Goal: Task Accomplishment & Management: Use online tool/utility

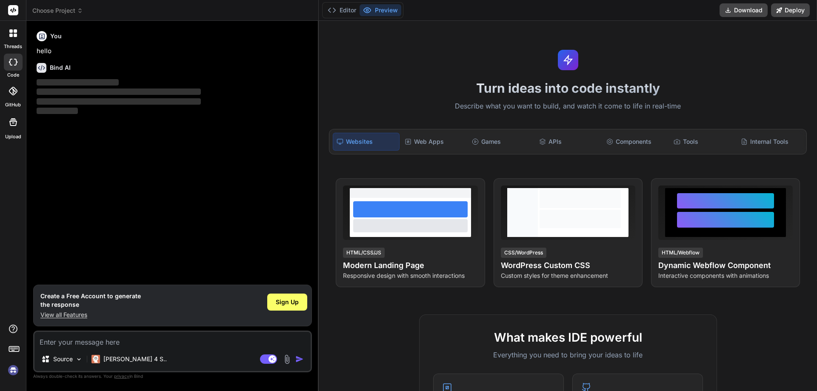
click at [9, 369] on img at bounding box center [13, 370] width 14 height 14
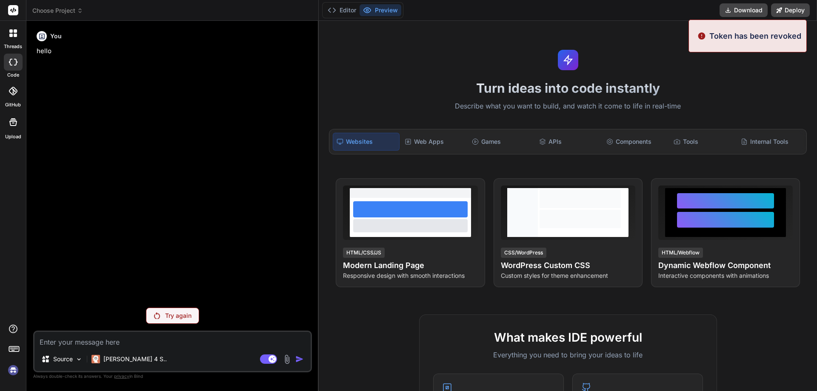
click at [9, 369] on img at bounding box center [13, 370] width 14 height 14
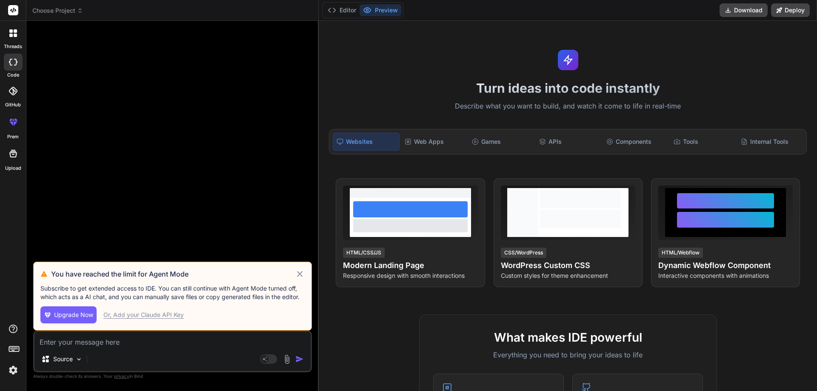
click at [301, 273] on icon at bounding box center [300, 274] width 6 height 6
type textarea "x"
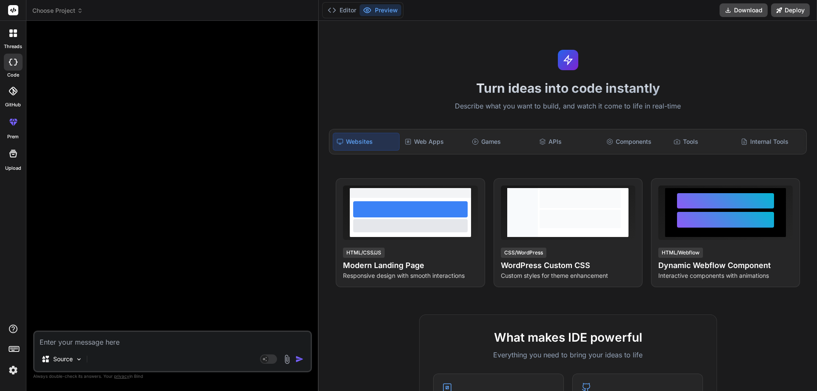
click at [69, 339] on textarea at bounding box center [172, 339] width 276 height 15
type textarea "d"
type textarea "x"
type textarea "H"
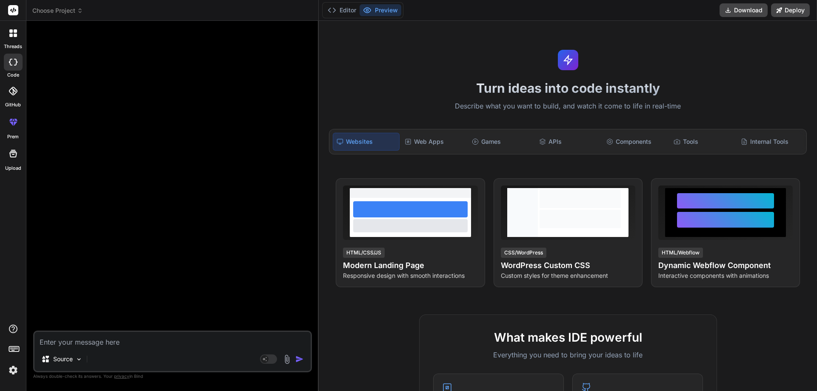
type textarea "x"
type textarea "Hi"
type textarea "x"
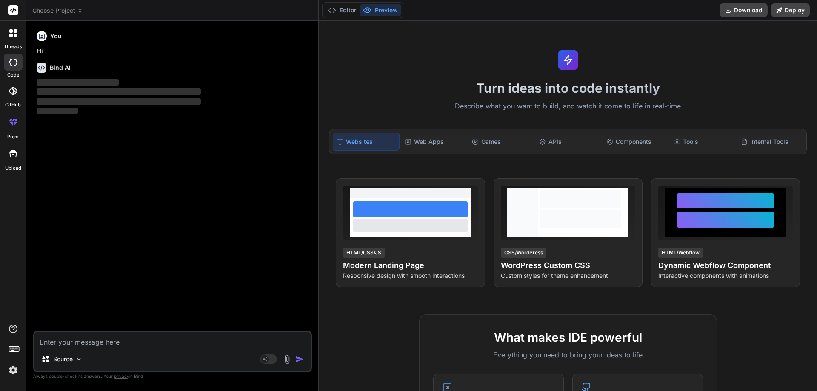
click at [14, 371] on img at bounding box center [13, 370] width 14 height 14
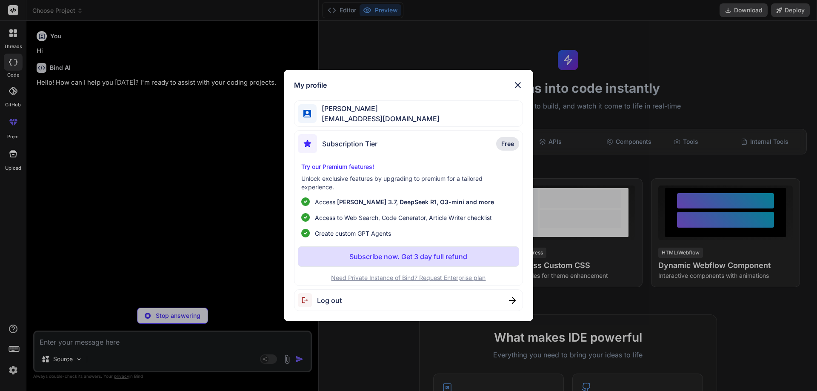
type textarea "x"
click at [515, 85] on img at bounding box center [518, 85] width 10 height 10
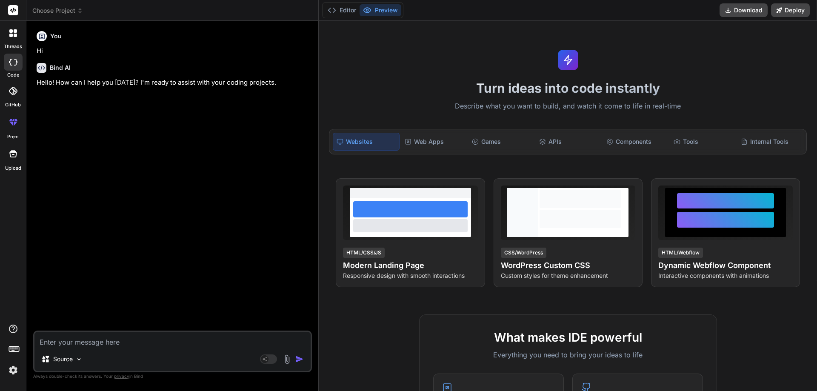
click at [94, 337] on textarea at bounding box center [172, 339] width 276 height 15
type textarea "w"
type textarea "x"
type textarea "we"
type textarea "x"
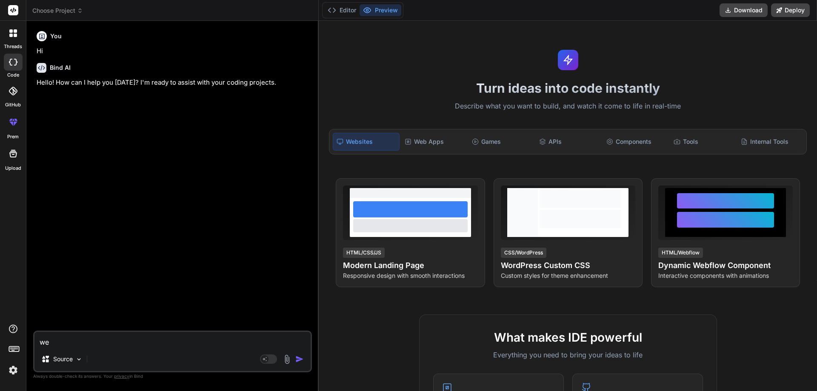
type textarea "we"
type textarea "x"
type textarea "we a"
type textarea "x"
type textarea "we ar"
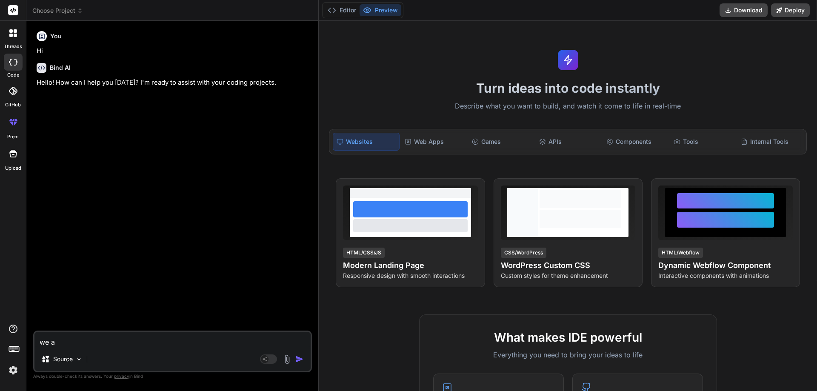
type textarea "x"
type textarea "we are"
type textarea "x"
type textarea "we are"
type textarea "x"
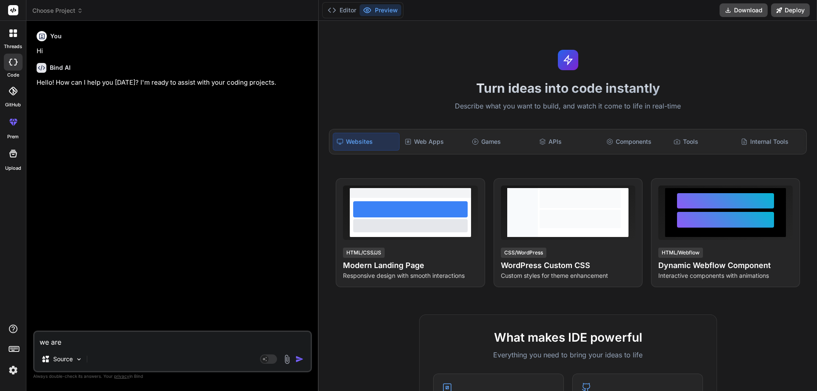
type textarea "we are f"
type textarea "x"
type textarea "we are fa"
type textarea "x"
type textarea "we are fac"
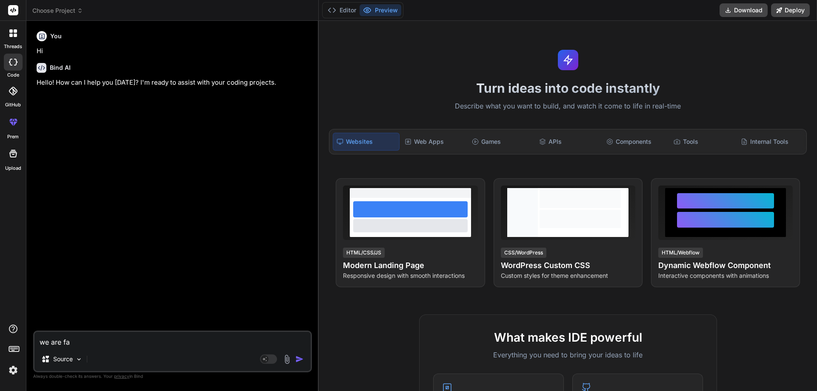
type textarea "x"
type textarea "we are faci"
type textarea "x"
type textarea "we are facin"
type textarea "x"
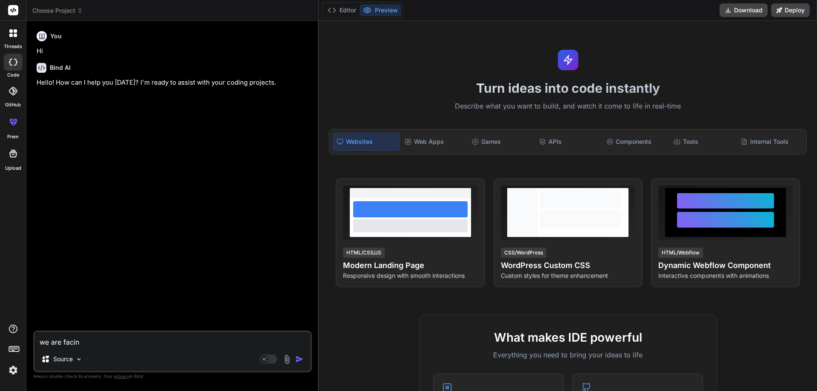
type textarea "we are facing"
type textarea "x"
type textarea "we are facing"
type textarea "x"
type textarea "we are facing k"
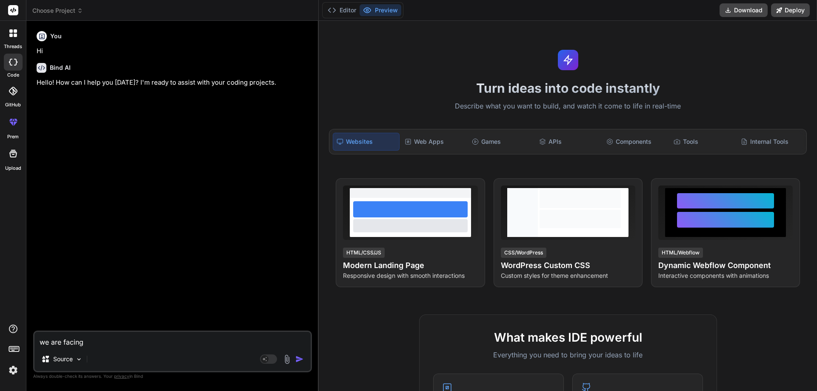
type textarea "x"
type textarea "we are facing ke"
type textarea "x"
type textarea "we are facing key"
type textarea "x"
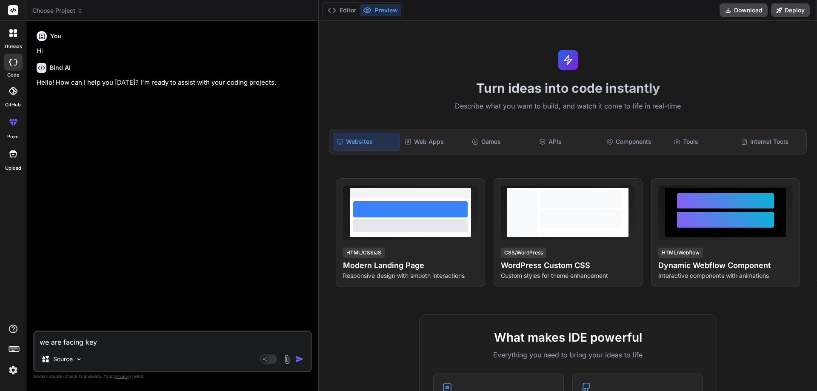
type textarea "we are facing key"
type textarea "x"
type textarea "we are facing key i"
type textarea "x"
type textarea "we are facing key is"
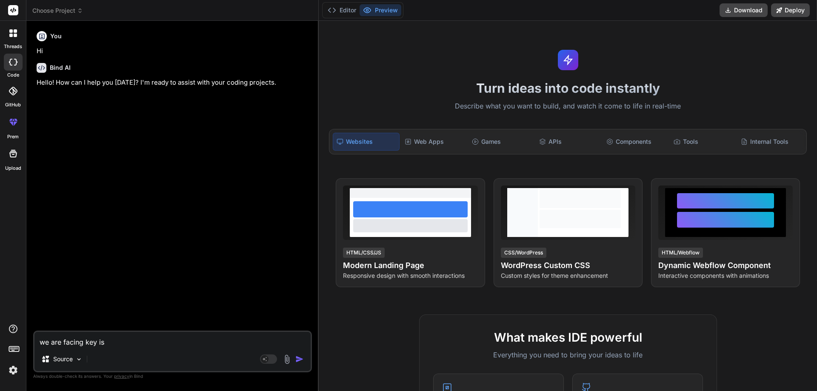
type textarea "x"
type textarea "we are facing key iss"
type textarea "x"
type textarea "we are facing key isse"
type textarea "x"
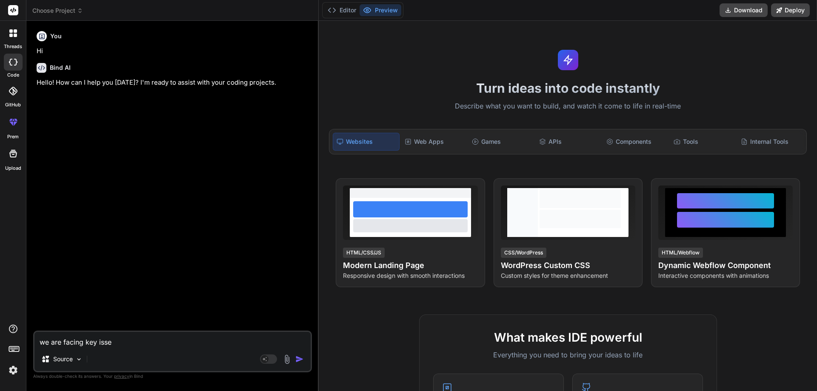
type textarea "we are facing key isseu"
type textarea "x"
type textarea "we are facing key isse"
type textarea "x"
type textarea "we are facing key iss"
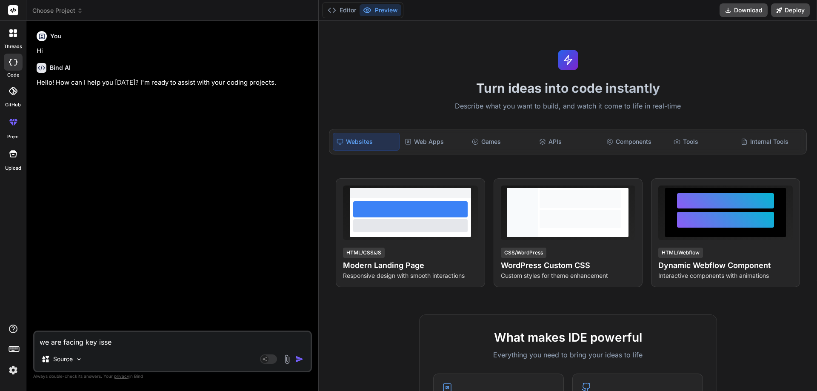
type textarea "x"
type textarea "we are facing key issu"
type textarea "x"
type textarea "we are facing key issue"
type textarea "x"
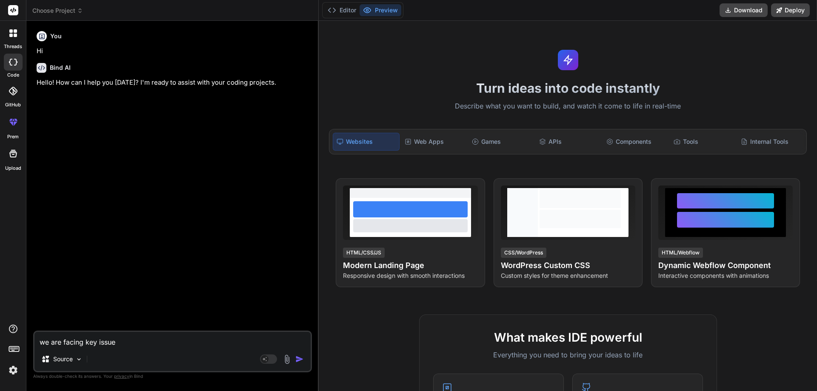
type textarea "we are facing key issues"
type textarea "x"
type textarea "we are facing key issue"
type textarea "x"
type textarea "we are facing key issue"
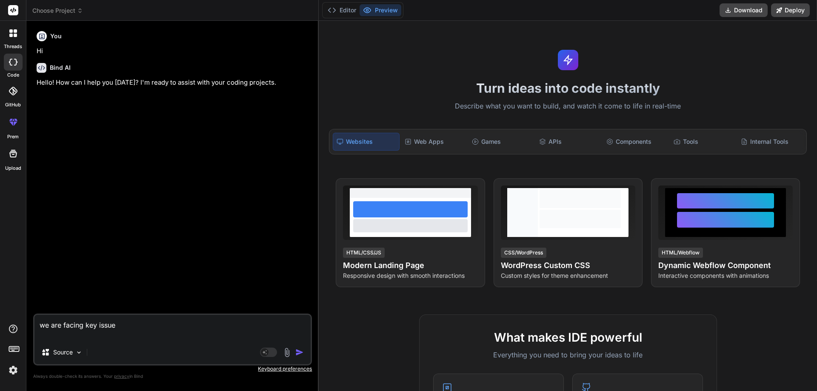
type textarea "x"
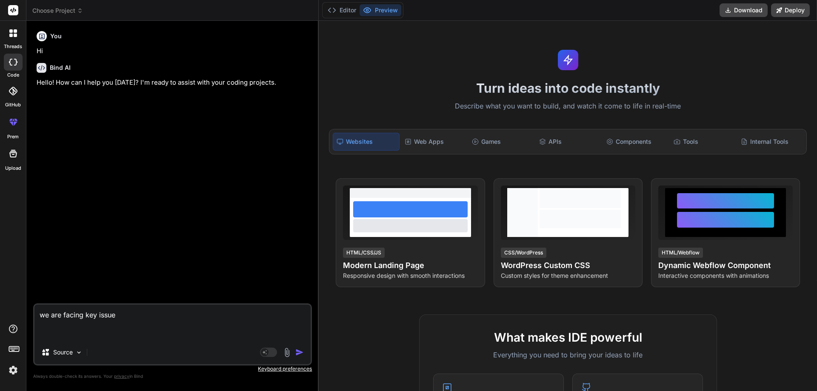
paste textarea "import { useEffect, useState } from "react"; const App = () => { const [data, s…"
type textarea "we are facing key issue import { useEffect, useState } from "react"; const App …"
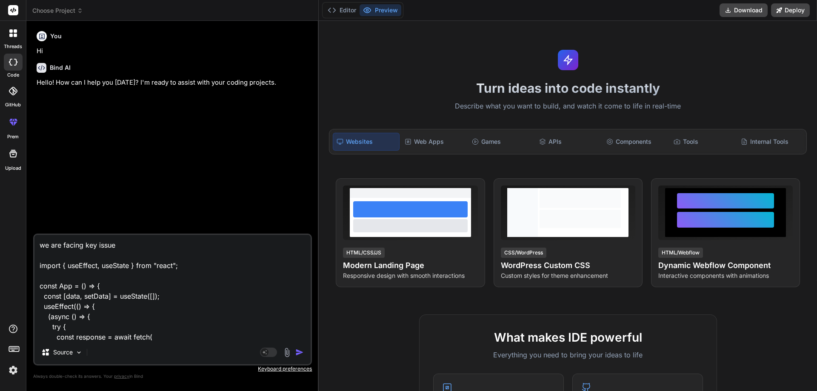
scroll to position [276, 0]
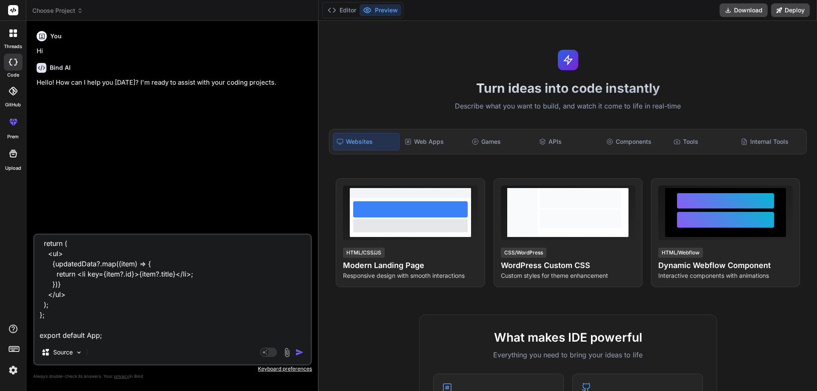
type textarea "x"
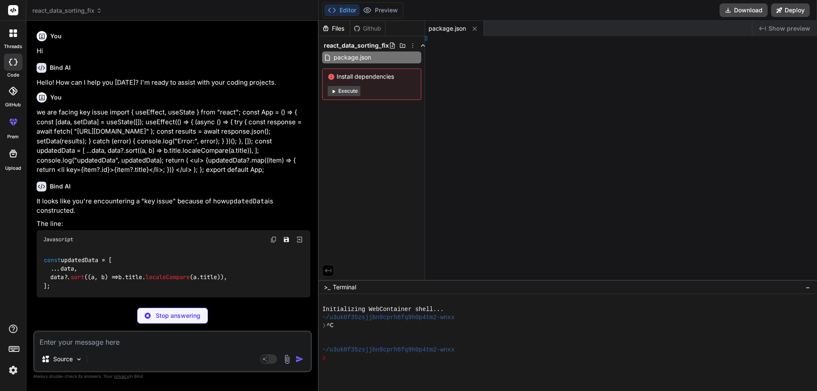
scroll to position [128, 0]
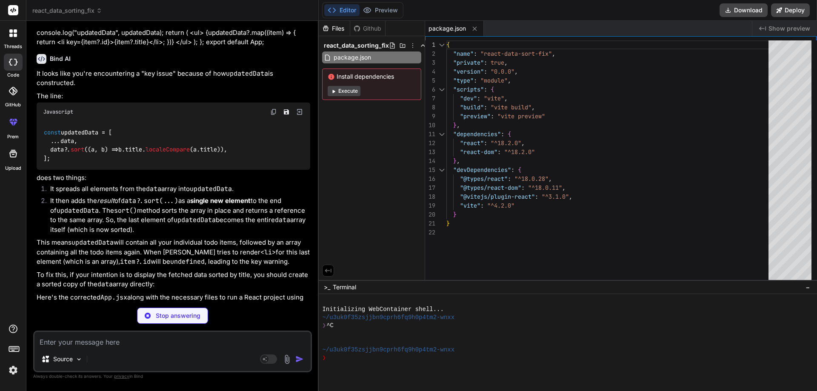
type textarea "x"
type textarea "<script type="module" src="/src/main.jsx"></script> </body> </html>"
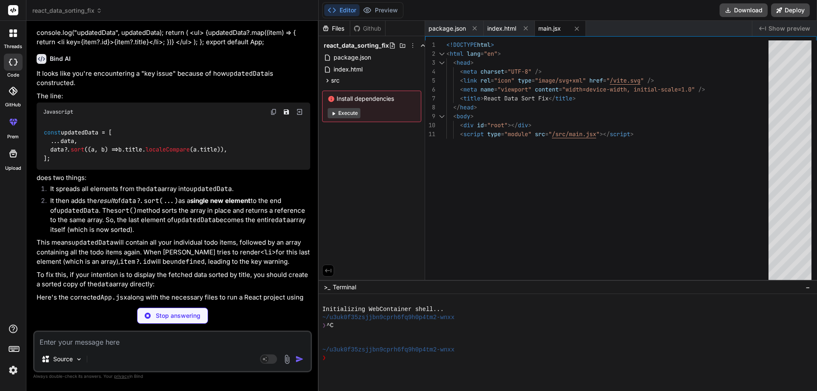
type textarea "x"
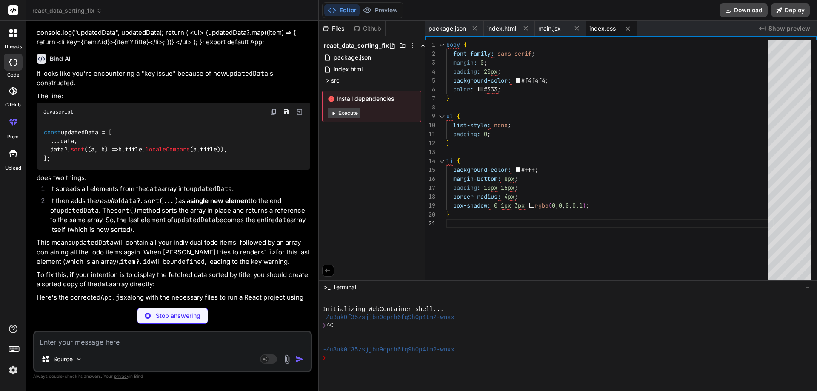
type textarea "x"
type textarea "</div> ); }; export default App;"
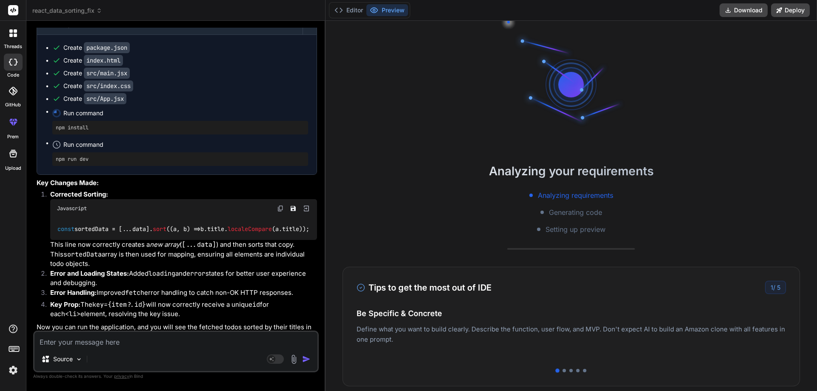
scroll to position [430, 0]
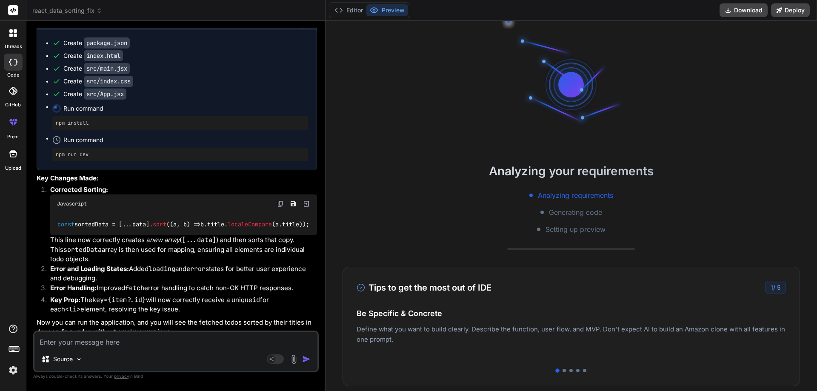
type textarea "x"
type textarea "</ul> </div> ); }; export default App;"
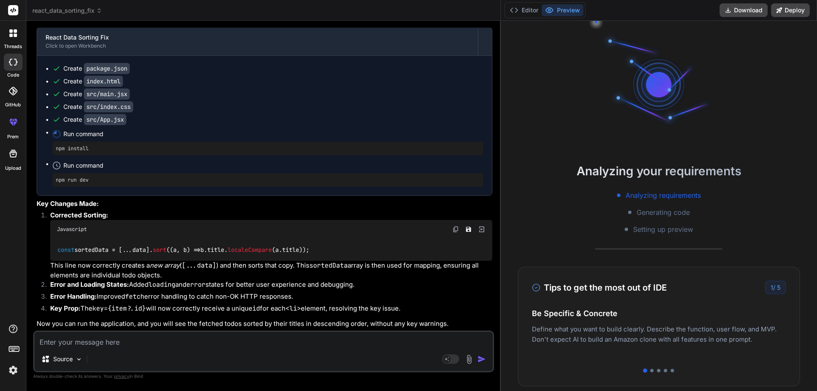
drag, startPoint x: 328, startPoint y: 168, endPoint x: 784, endPoint y: 206, distance: 457.5
click at [784, 206] on div "threads code GitHub prem Upload react_data_sorting_fix Created with Pixso. Bind…" at bounding box center [408, 195] width 817 height 391
drag, startPoint x: 500, startPoint y: 174, endPoint x: 640, endPoint y: 177, distance: 139.9
click at [640, 177] on div "threads code GitHub prem Upload react_data_sorting_fix Created with Pixso. Bind…" at bounding box center [408, 195] width 817 height 391
type textarea "x"
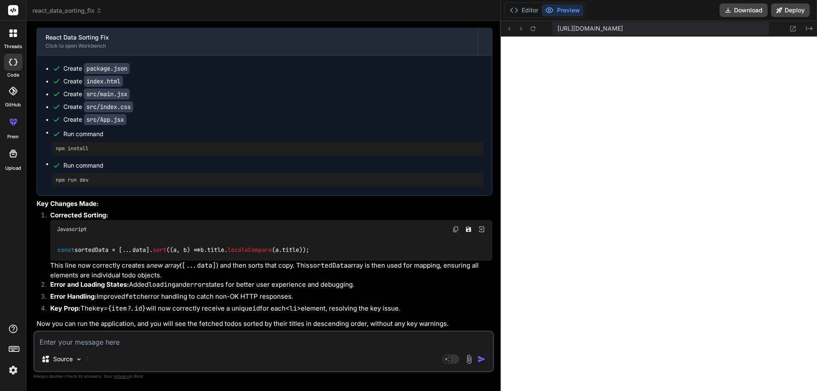
scroll to position [275, 0]
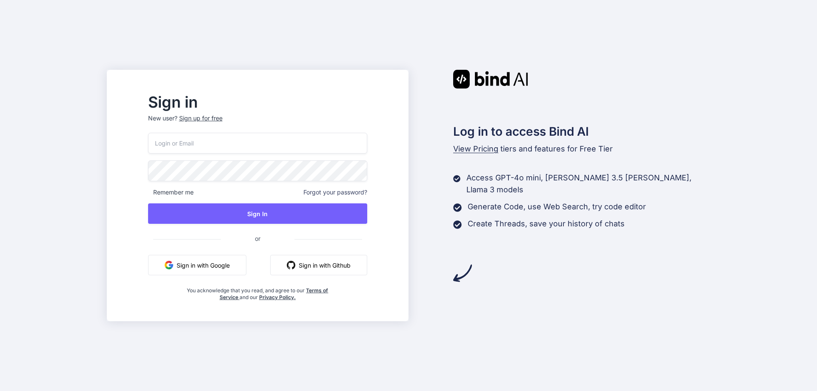
click at [209, 142] on input "email" at bounding box center [257, 143] width 219 height 21
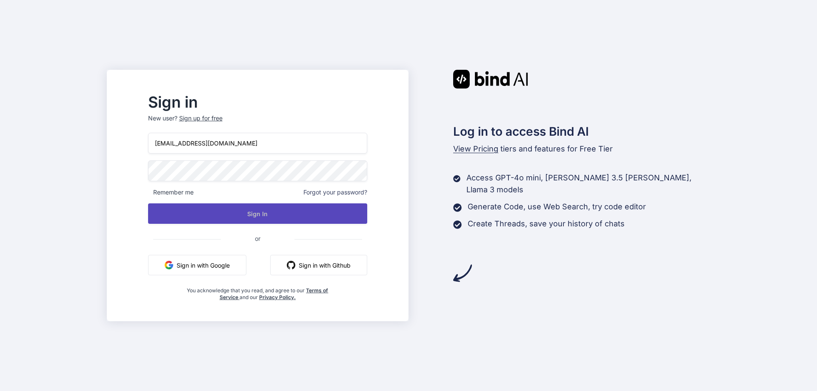
click at [203, 215] on button "Sign In" at bounding box center [257, 213] width 219 height 20
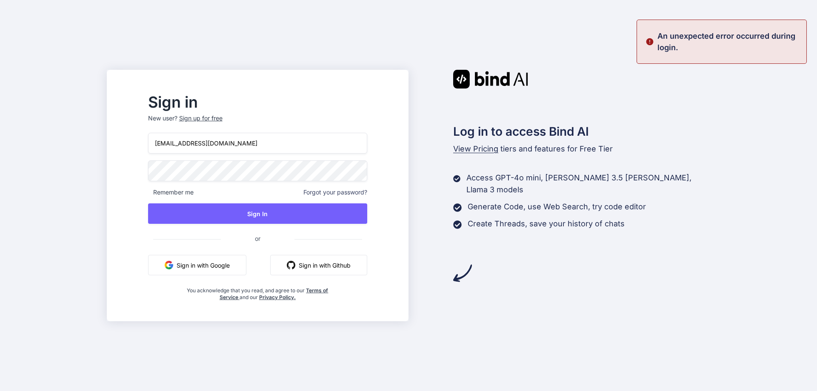
click at [219, 147] on input "asssss@yopmail.com" at bounding box center [257, 143] width 219 height 21
drag, startPoint x: 193, startPoint y: 143, endPoint x: 150, endPoint y: 145, distance: 43.4
click at [150, 145] on div "Sign in New user? Sign up for free asssss@yopmail.com Remember me Forgot your p…" at bounding box center [258, 195] width 302 height 251
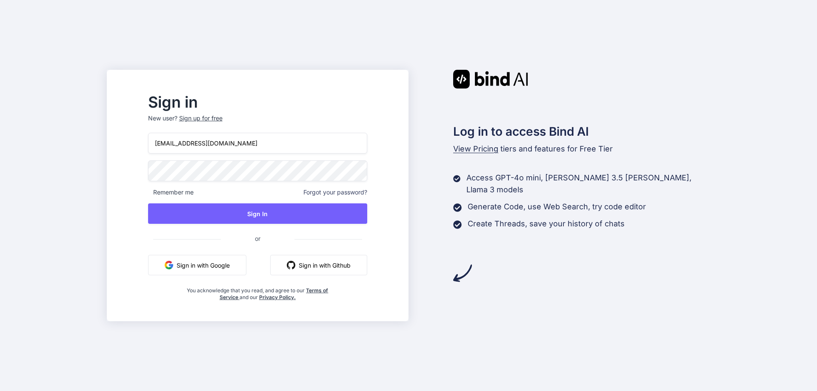
type input "[EMAIL_ADDRESS][DOMAIN_NAME]"
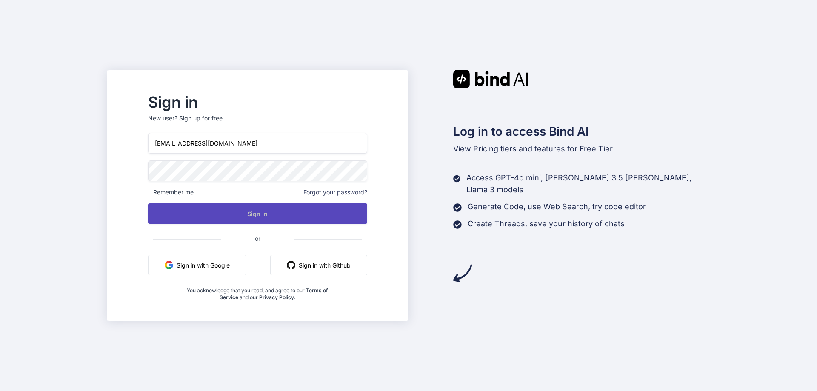
click at [197, 218] on button "Sign In" at bounding box center [257, 213] width 219 height 20
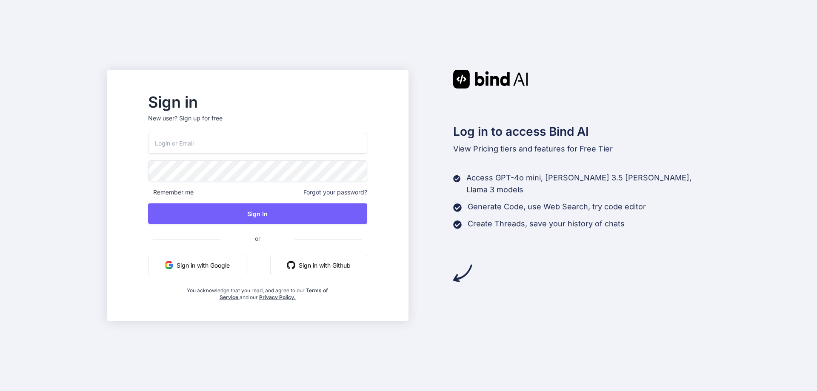
click at [207, 142] on input "email" at bounding box center [257, 143] width 219 height 21
click at [184, 146] on input "asif@yopmail.com" at bounding box center [257, 143] width 219 height 21
click at [186, 145] on input "asif@yopmail.com" at bounding box center [257, 143] width 219 height 21
type input "[EMAIL_ADDRESS][DOMAIN_NAME]"
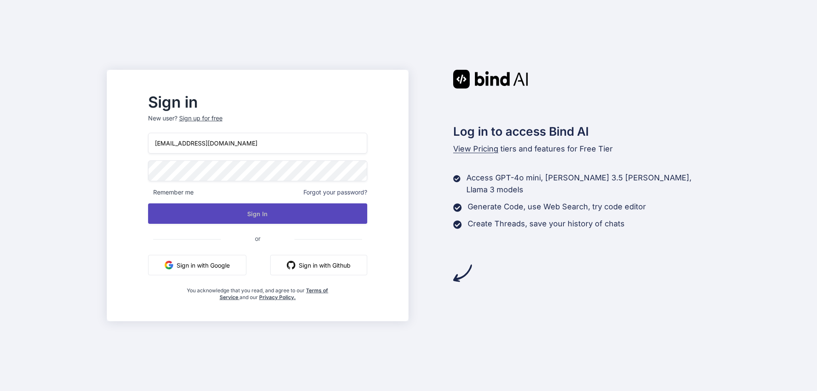
click at [194, 218] on button "Sign In" at bounding box center [257, 213] width 219 height 20
